Goal: Check status

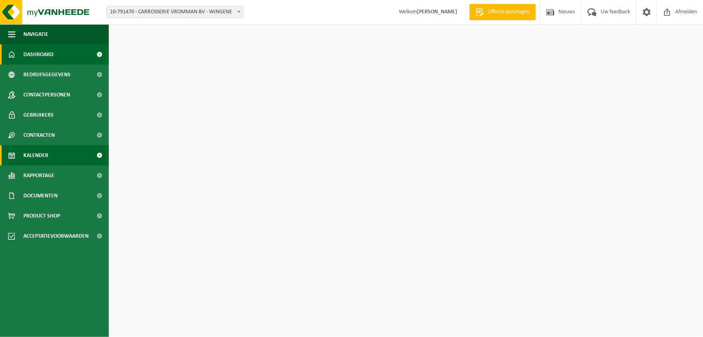
click at [50, 158] on link "Kalender" at bounding box center [54, 155] width 109 height 20
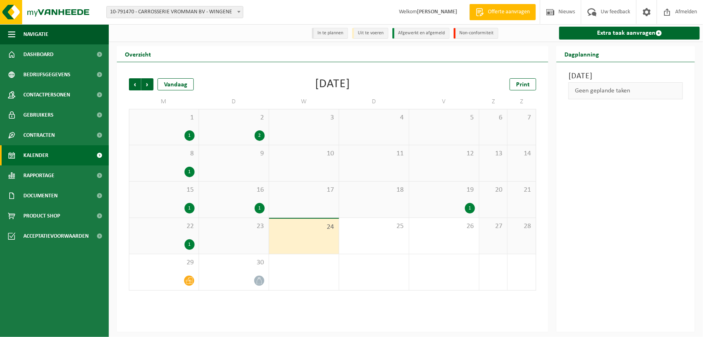
click at [453, 201] on div "19 1" at bounding box center [445, 199] width 70 height 36
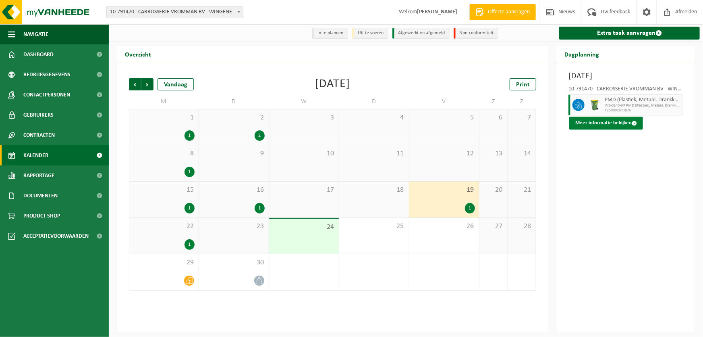
click at [607, 125] on button "Meer informatie bekijken" at bounding box center [607, 122] width 74 height 13
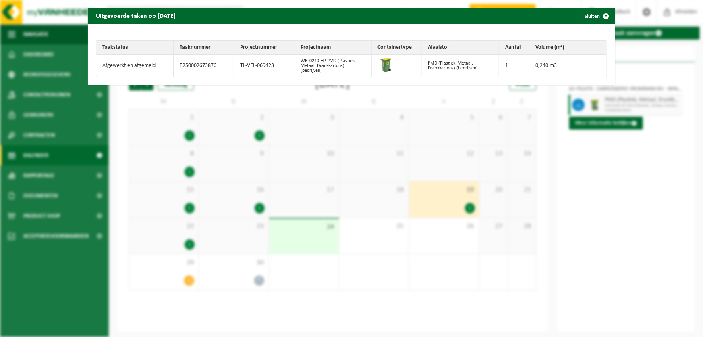
click at [619, 224] on div "Uitgevoerde taken op 2025-09-19 Sluiten Taakstatus Taaknummer Projectnummer Pro…" at bounding box center [351, 168] width 703 height 337
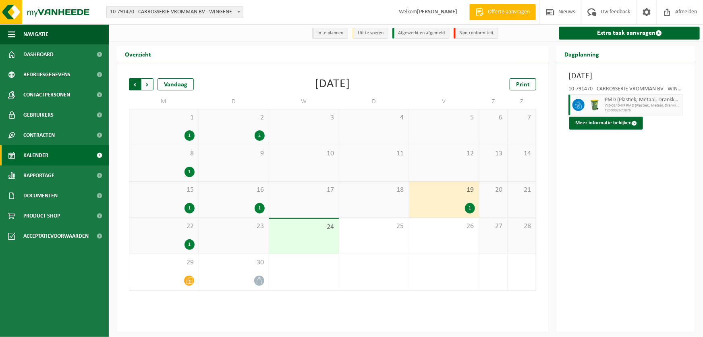
click at [150, 83] on span "Volgende" at bounding box center [147, 84] width 12 height 12
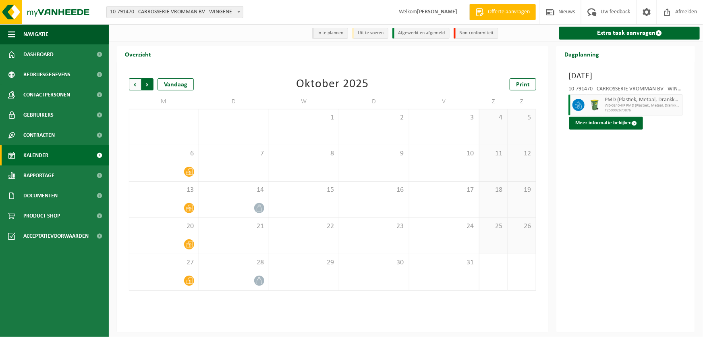
click at [132, 83] on span "Vorige" at bounding box center [135, 84] width 12 height 12
